Goal: Task Accomplishment & Management: Use online tool/utility

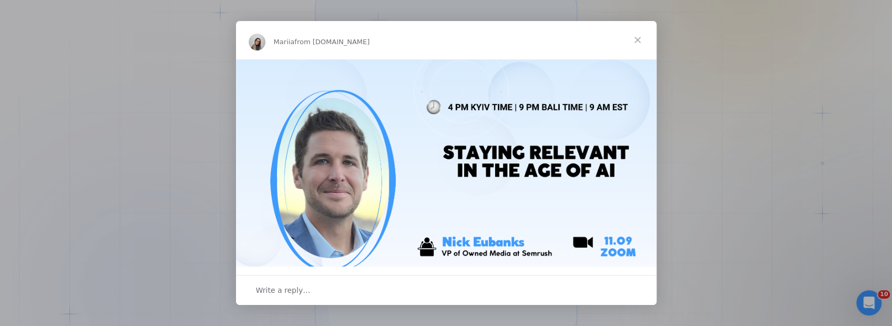
click at [638, 39] on span "Close" at bounding box center [638, 40] width 38 height 38
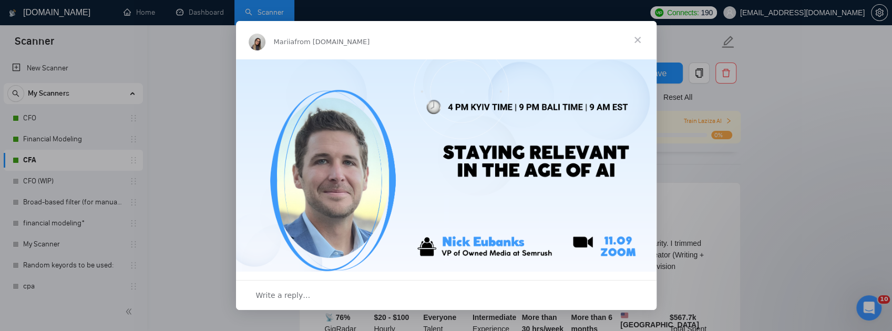
click at [634, 38] on span "Close" at bounding box center [638, 40] width 38 height 38
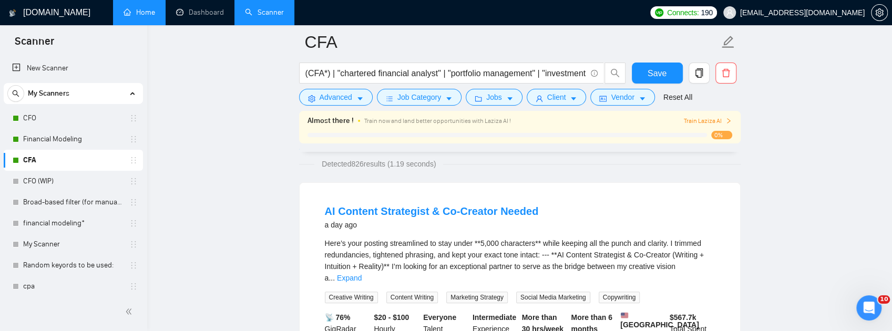
click at [125, 12] on link "Home" at bounding box center [140, 12] width 32 height 9
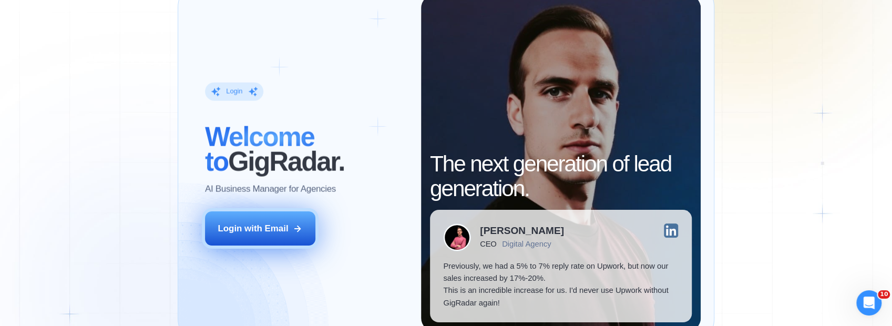
click at [272, 242] on button "Login with Email" at bounding box center [260, 228] width 110 height 35
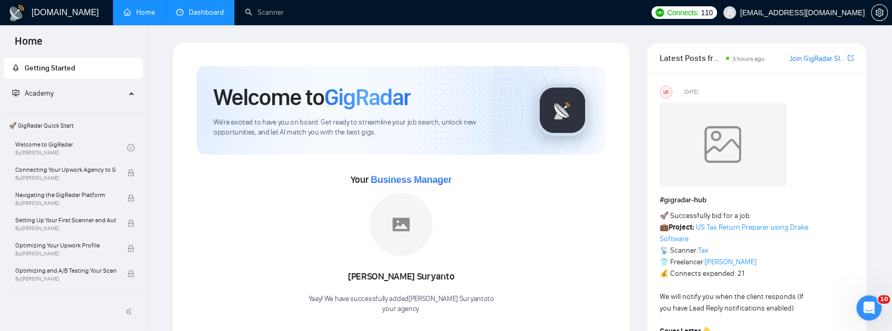
click at [193, 9] on link "Dashboard" at bounding box center [200, 12] width 48 height 9
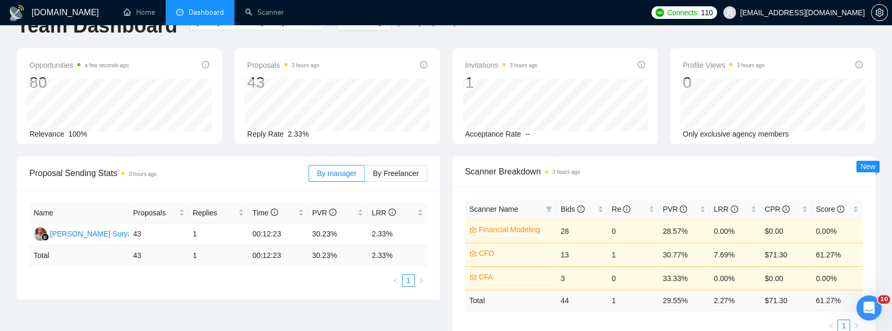
scroll to position [70, 0]
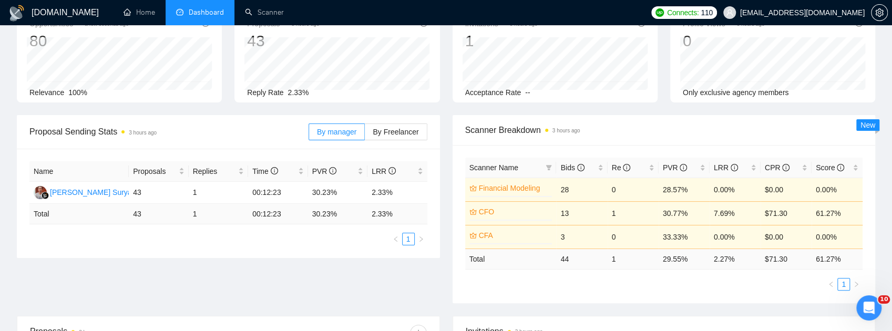
click at [508, 185] on link "Financial Modeling" at bounding box center [515, 188] width 72 height 12
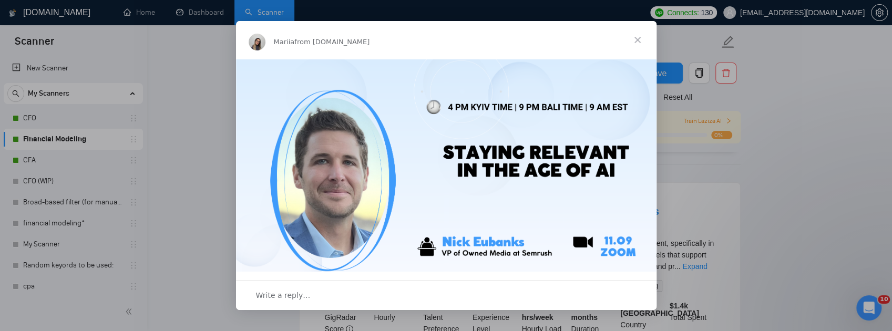
click at [638, 39] on span "Close" at bounding box center [638, 40] width 38 height 38
